Goal: Task Accomplishment & Management: Use online tool/utility

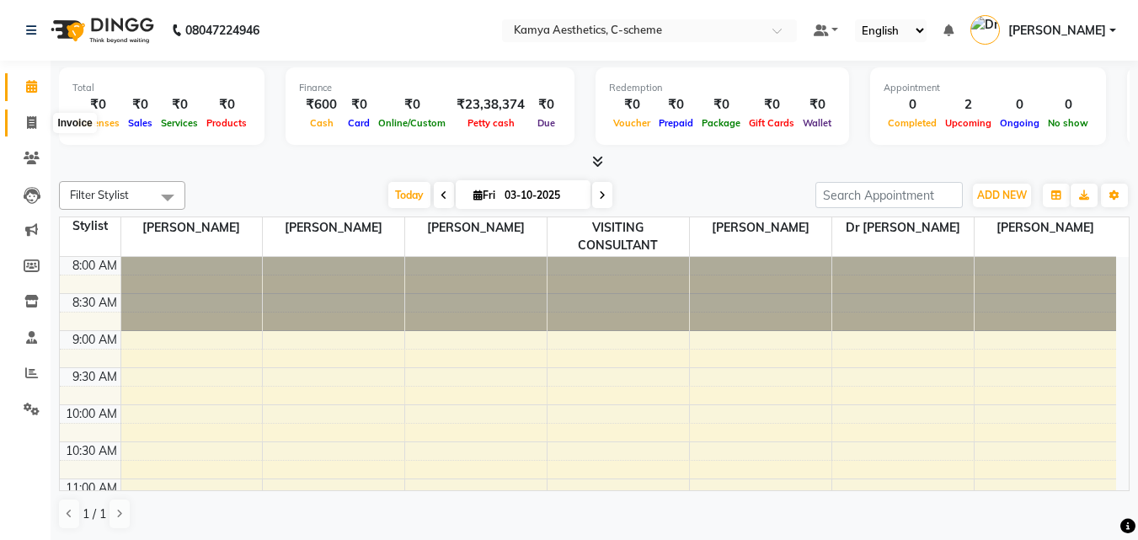
click at [39, 126] on span at bounding box center [31, 123] width 29 height 19
select select "service"
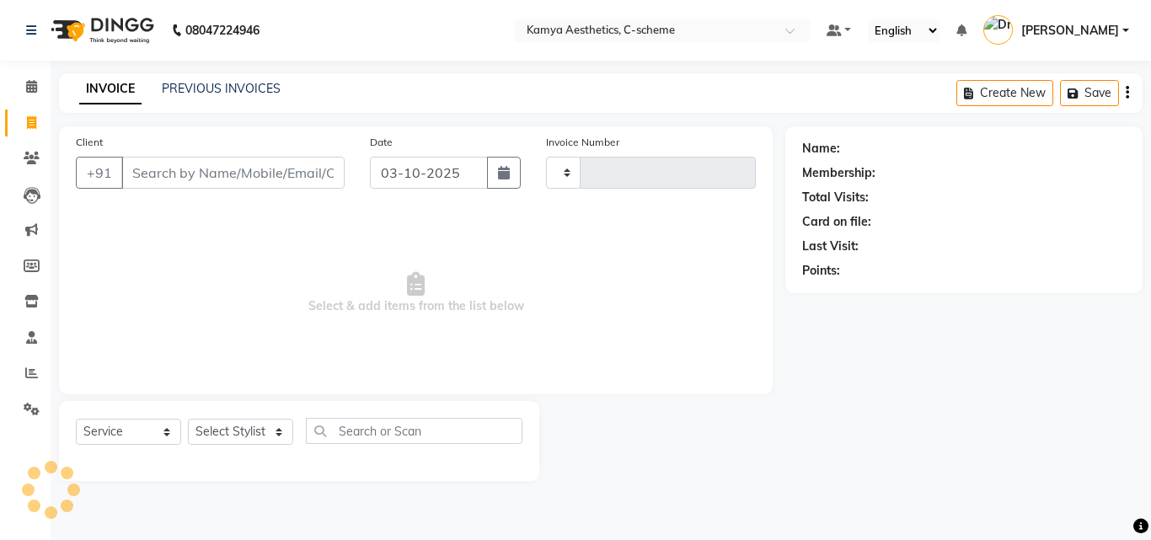
type input "0243"
select select "5322"
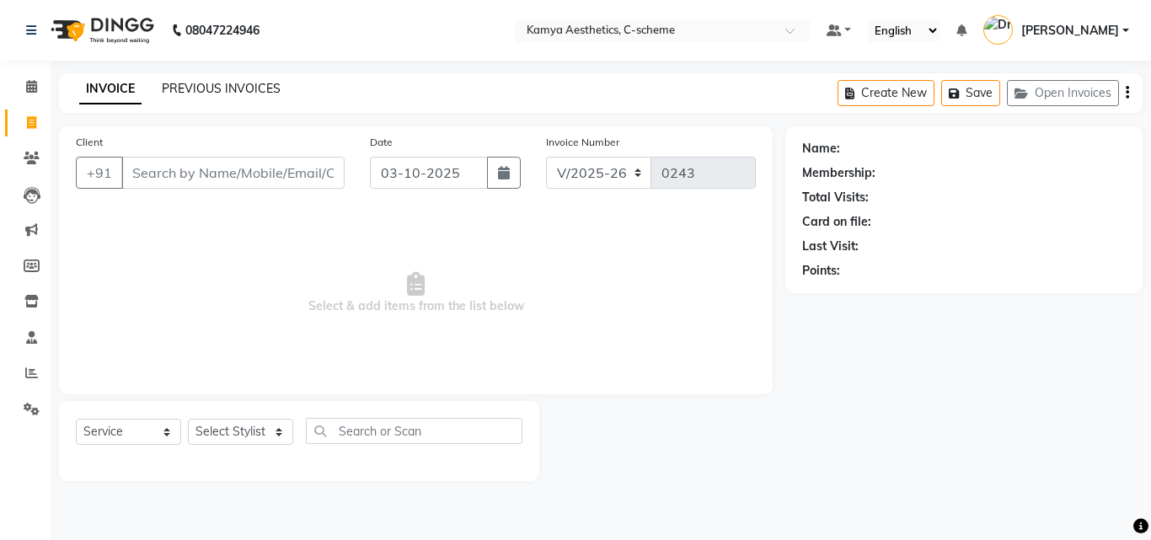
click at [232, 87] on link "PREVIOUS INVOICES" at bounding box center [221, 88] width 119 height 15
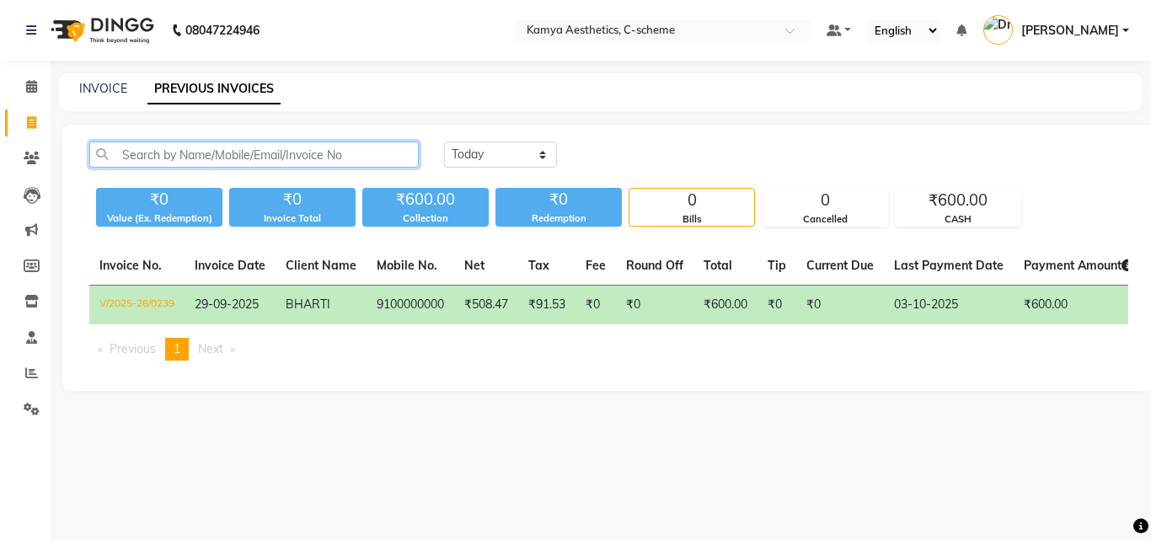
click at [217, 153] on input "text" at bounding box center [253, 155] width 329 height 26
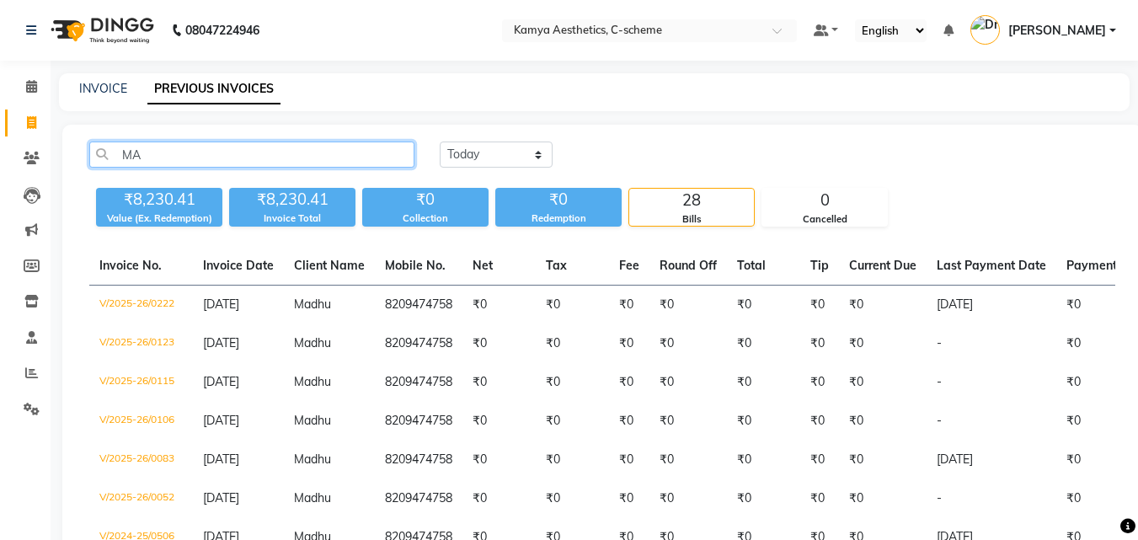
type input "M"
type input "D"
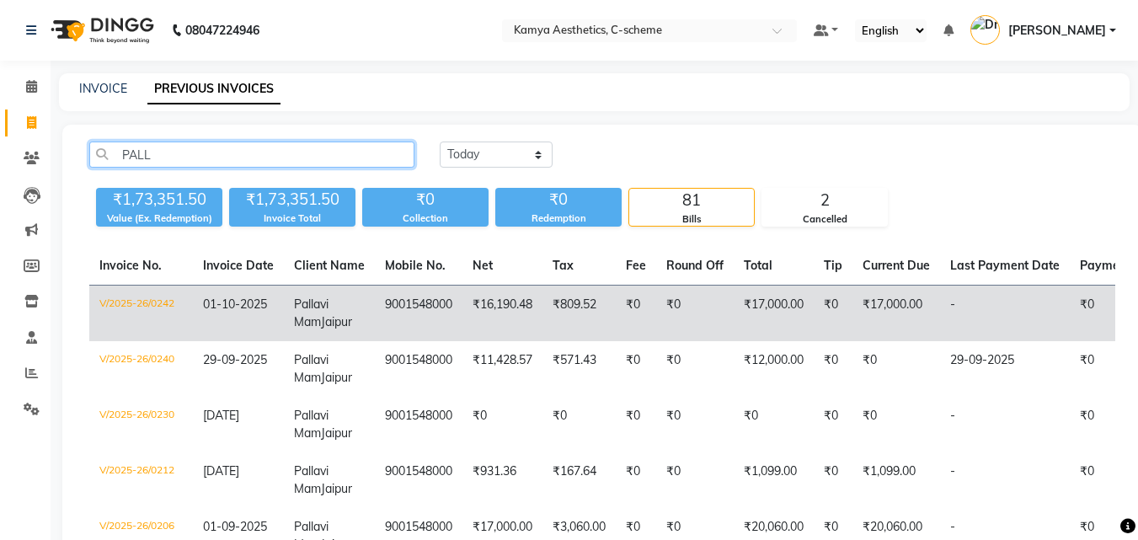
type input "PALL"
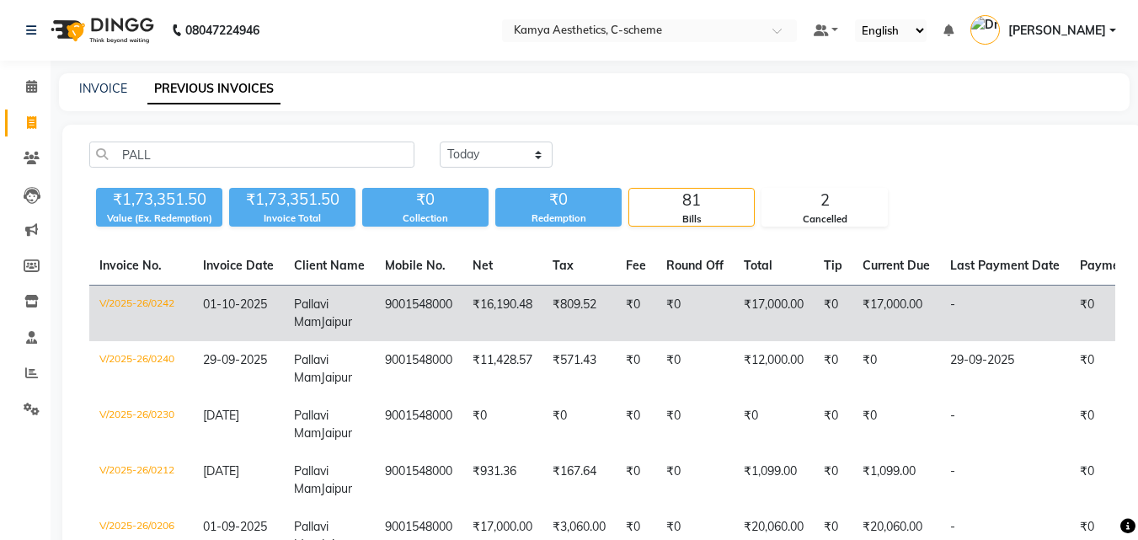
click at [319, 305] on span "Pallavi Mam" at bounding box center [311, 312] width 35 height 33
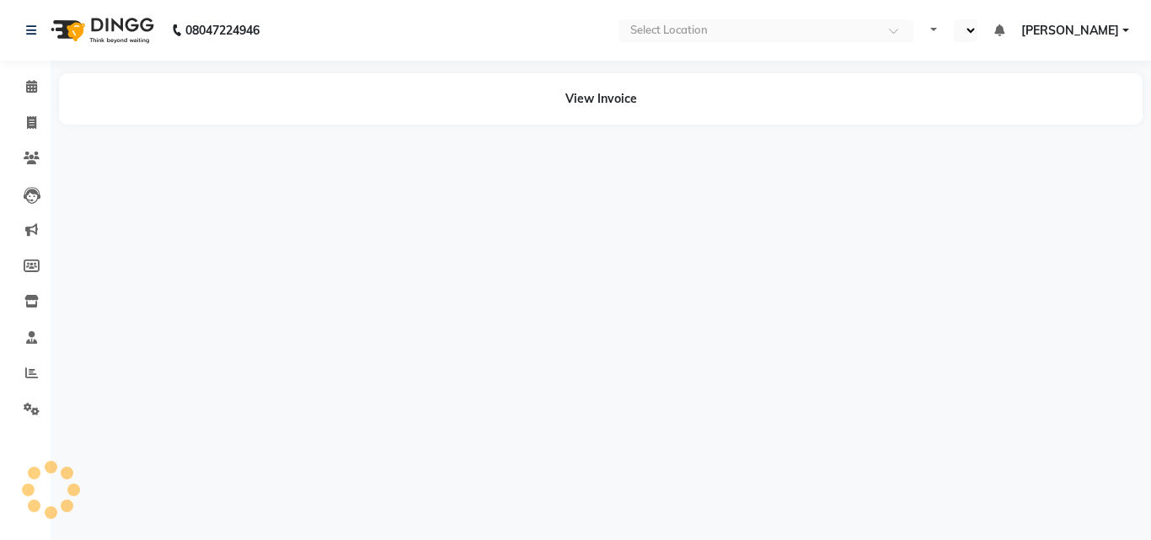
select select "en"
